Goal: Find specific page/section: Find specific page/section

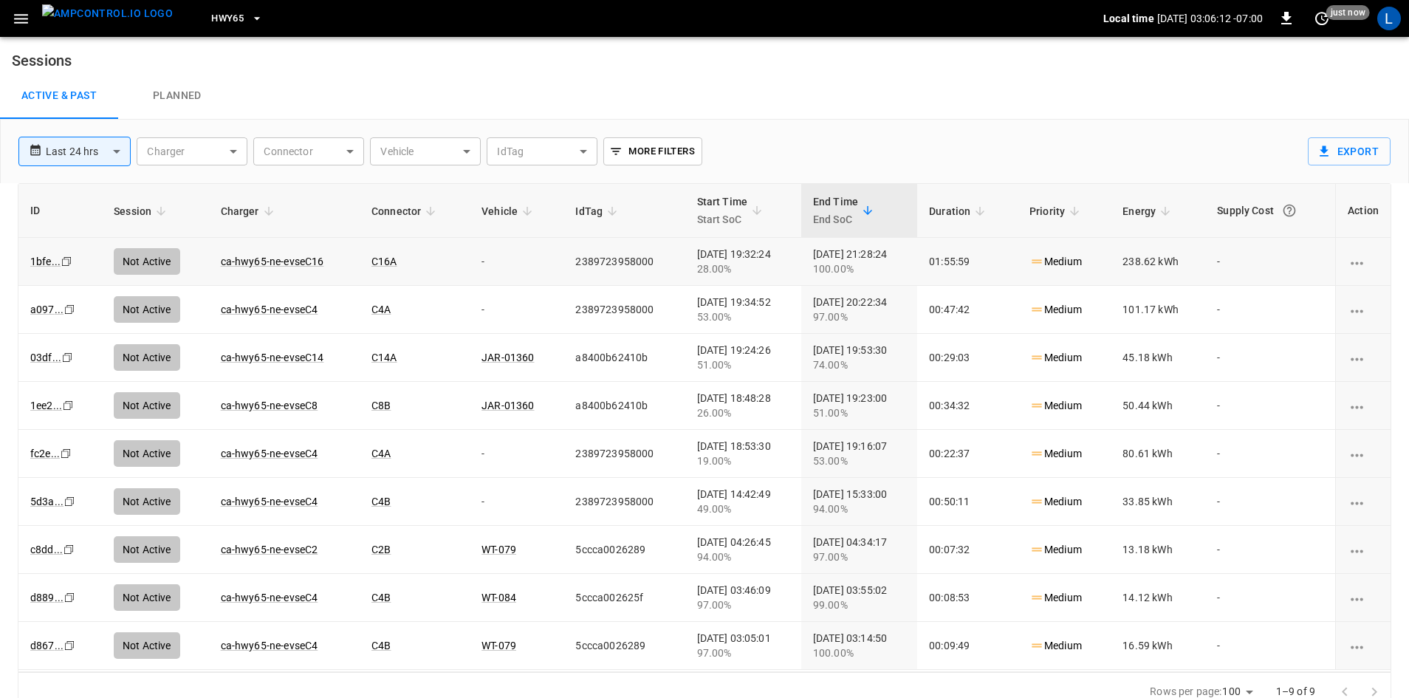
click at [211, 17] on span "HWY65" at bounding box center [227, 18] width 32 height 17
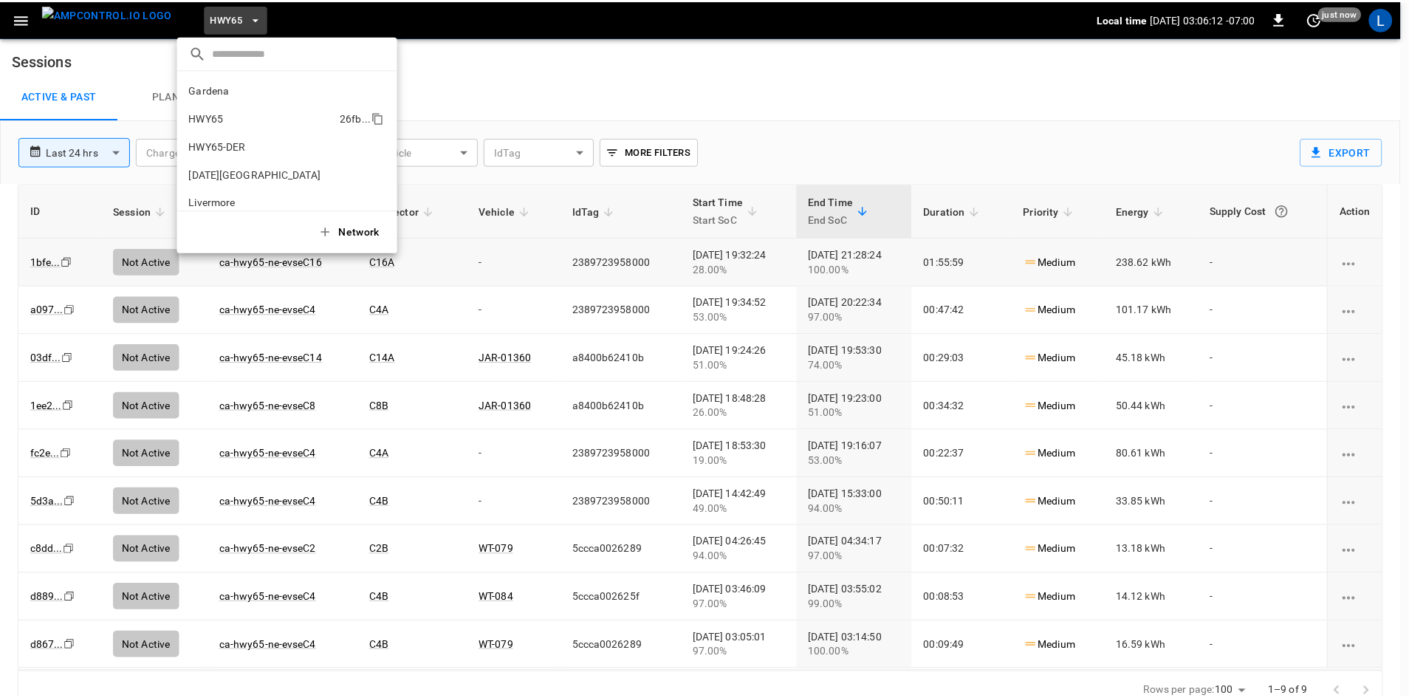
scroll to position [24, 0]
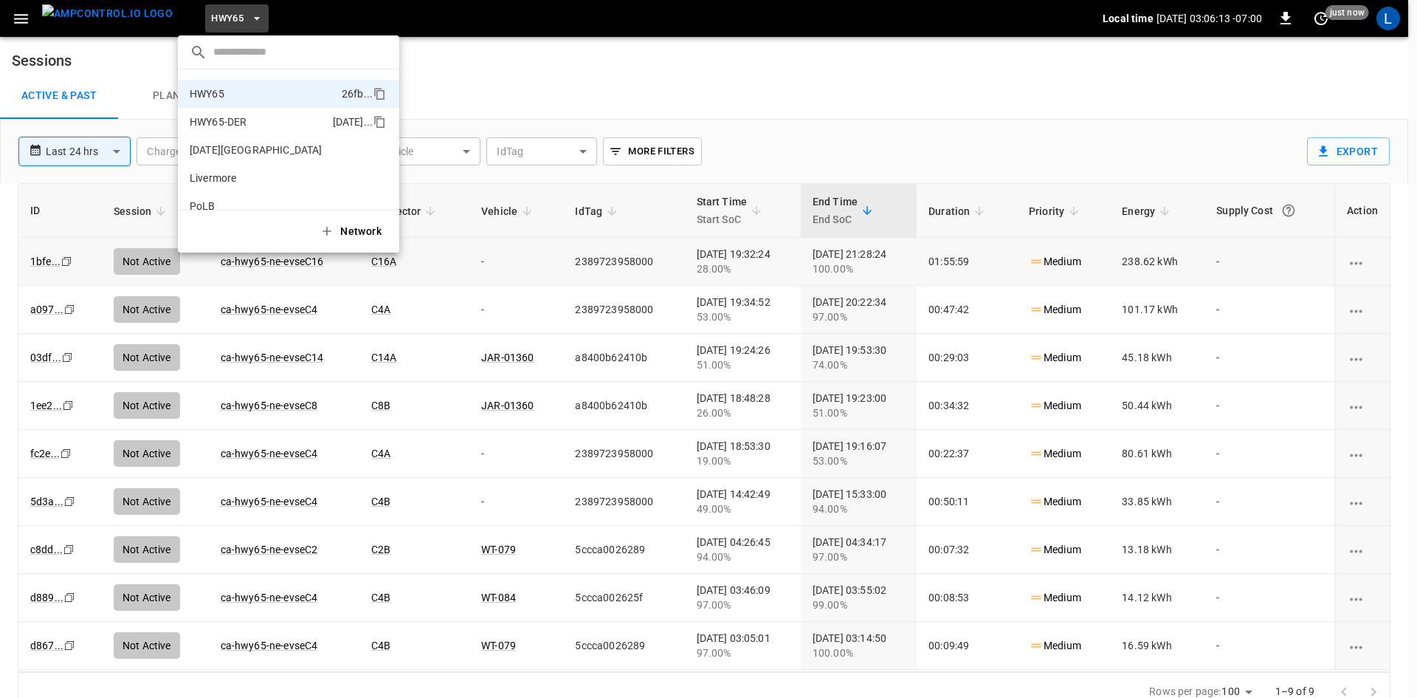
click at [248, 120] on p "HWY65-DER" at bounding box center [258, 121] width 137 height 15
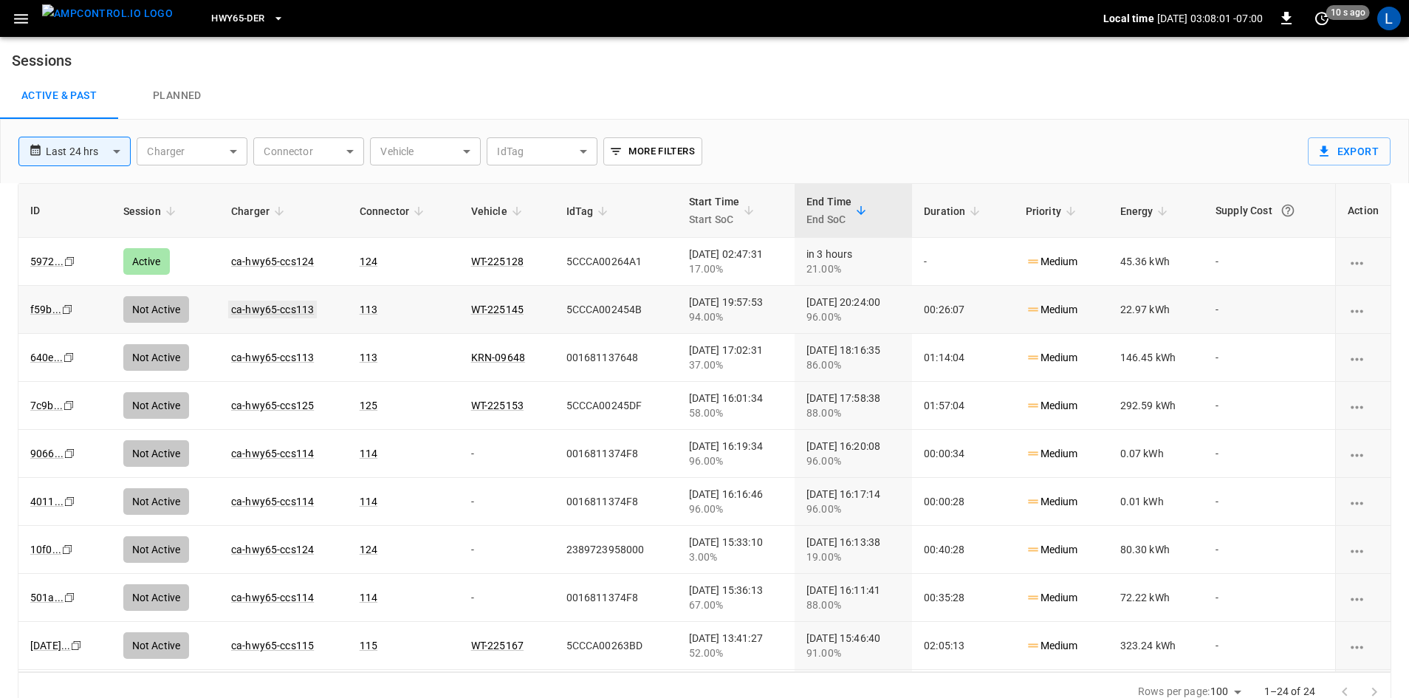
click at [271, 307] on link "ca-hwy65-ccs113" at bounding box center [272, 309] width 89 height 18
click at [287, 261] on link "ca-hwy65-ccs124" at bounding box center [272, 261] width 89 height 18
